Goal: Find specific page/section: Find specific page/section

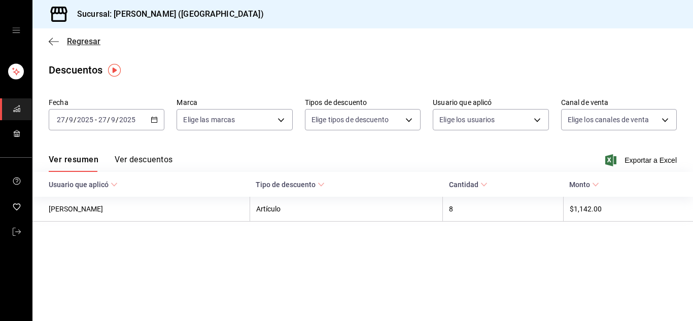
click at [51, 42] on icon "button" at bounding box center [54, 41] width 10 height 1
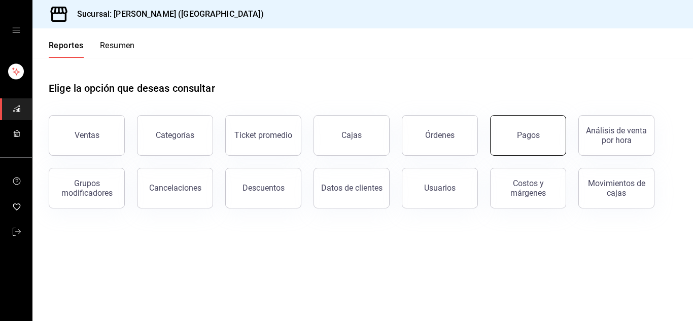
click at [525, 134] on div "Pagos" at bounding box center [528, 135] width 23 height 10
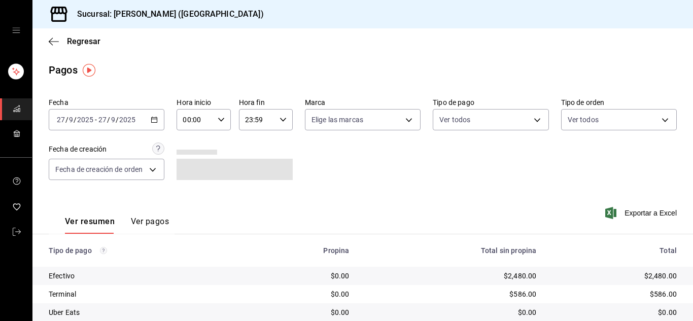
scroll to position [26, 0]
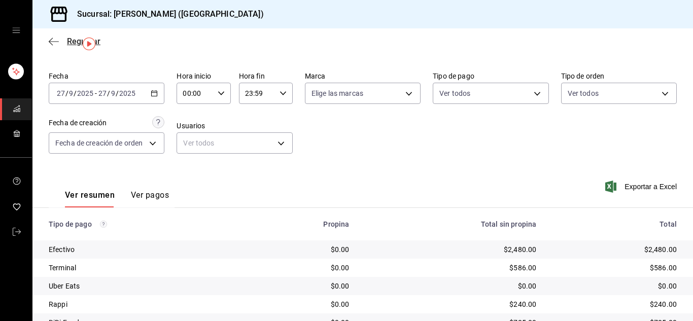
click at [56, 44] on icon "button" at bounding box center [54, 41] width 10 height 9
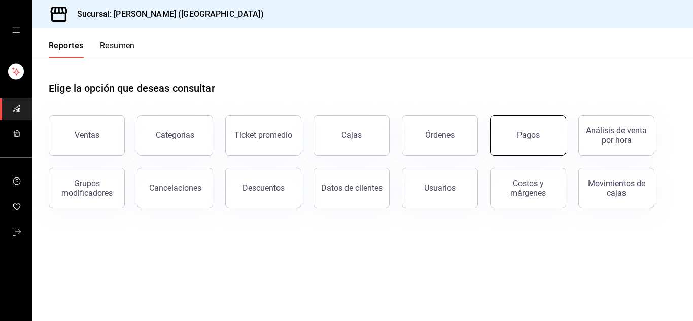
click at [539, 144] on button "Pagos" at bounding box center [528, 135] width 76 height 41
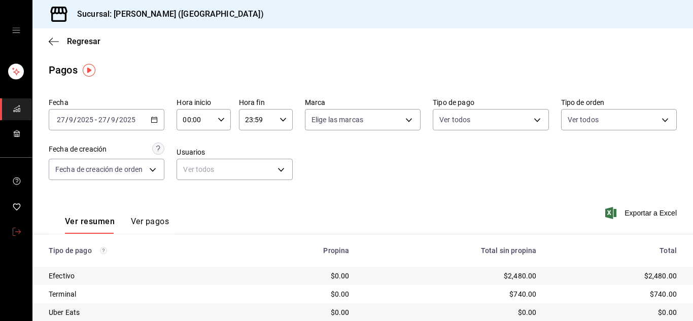
click at [16, 230] on icon "mailbox folders" at bounding box center [17, 232] width 8 height 8
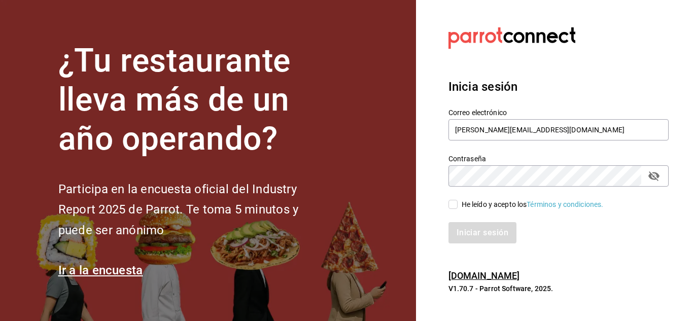
click at [454, 205] on input "He leído y acepto los Términos y condiciones." at bounding box center [452, 204] width 9 height 9
checkbox input "true"
click at [468, 231] on button "Iniciar sesión" at bounding box center [482, 232] width 69 height 21
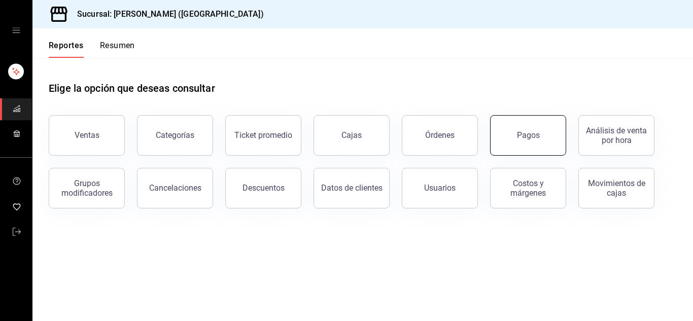
click at [531, 153] on button "Pagos" at bounding box center [528, 135] width 76 height 41
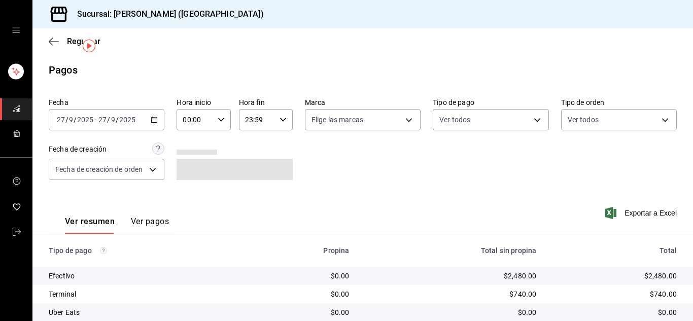
scroll to position [34, 0]
